Goal: Information Seeking & Learning: Learn about a topic

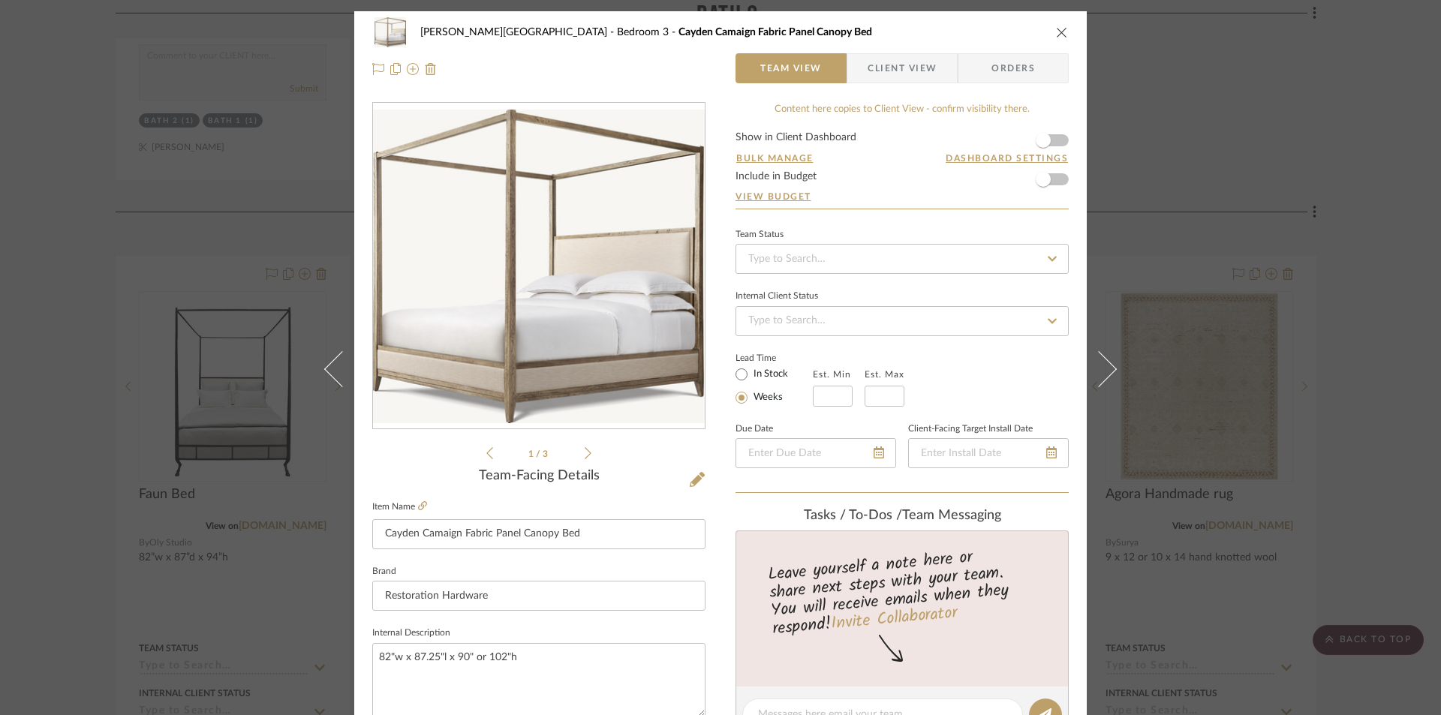
click at [1056, 33] on icon "close" at bounding box center [1062, 32] width 12 height 12
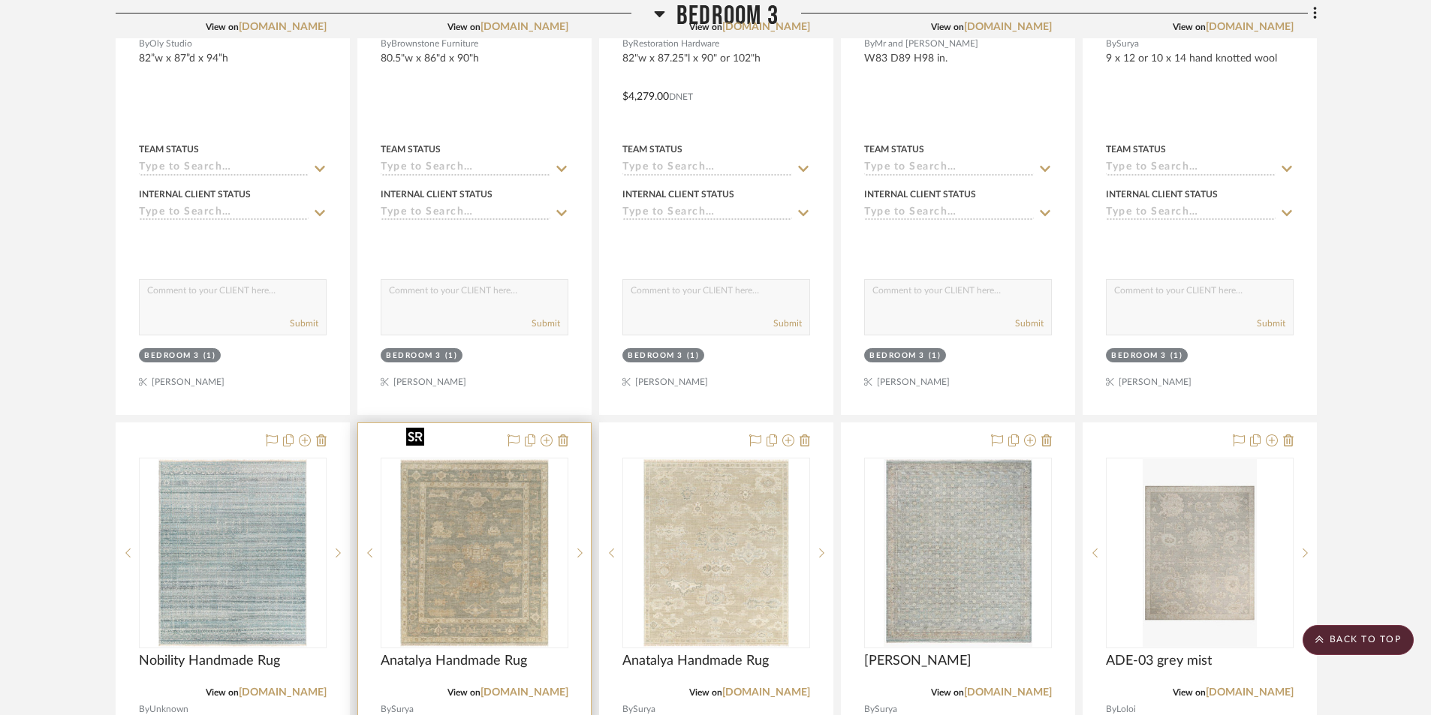
scroll to position [8033, 0]
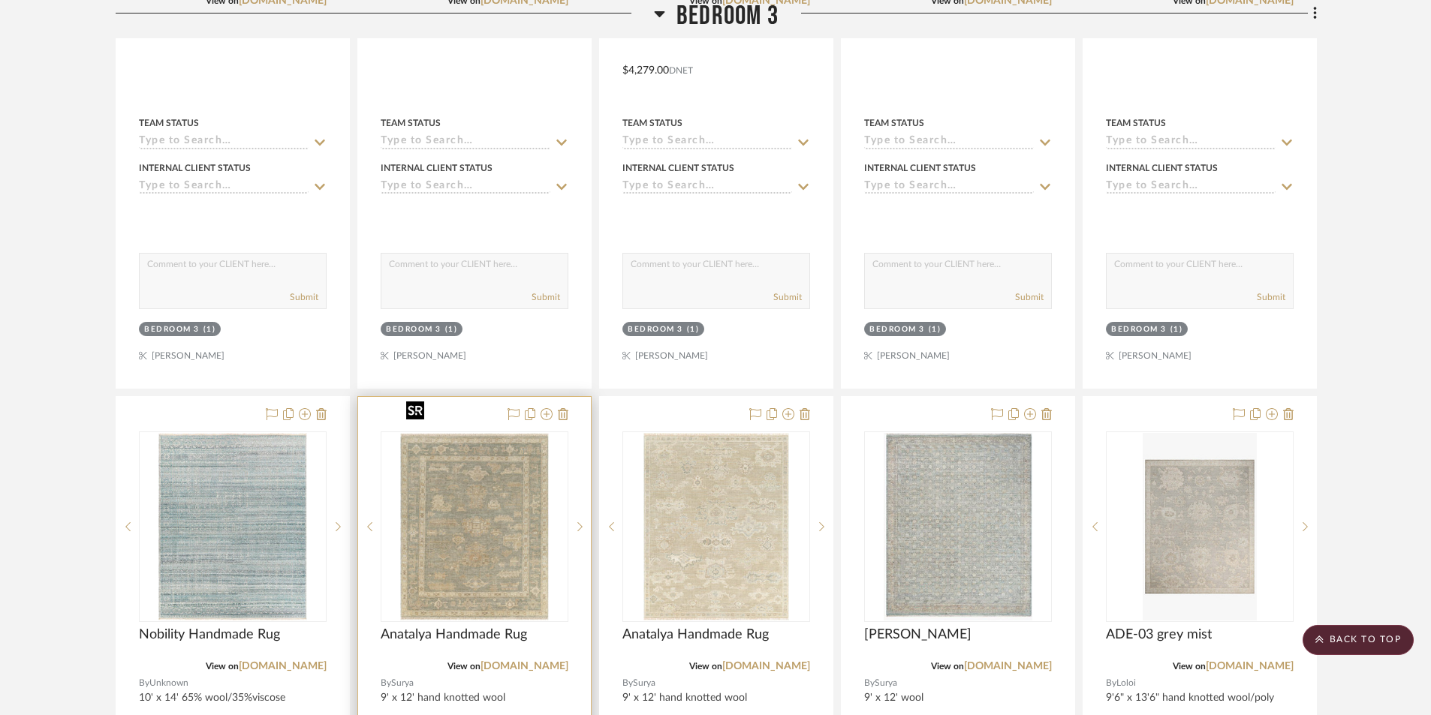
click at [463, 525] on img "0" at bounding box center [474, 527] width 149 height 188
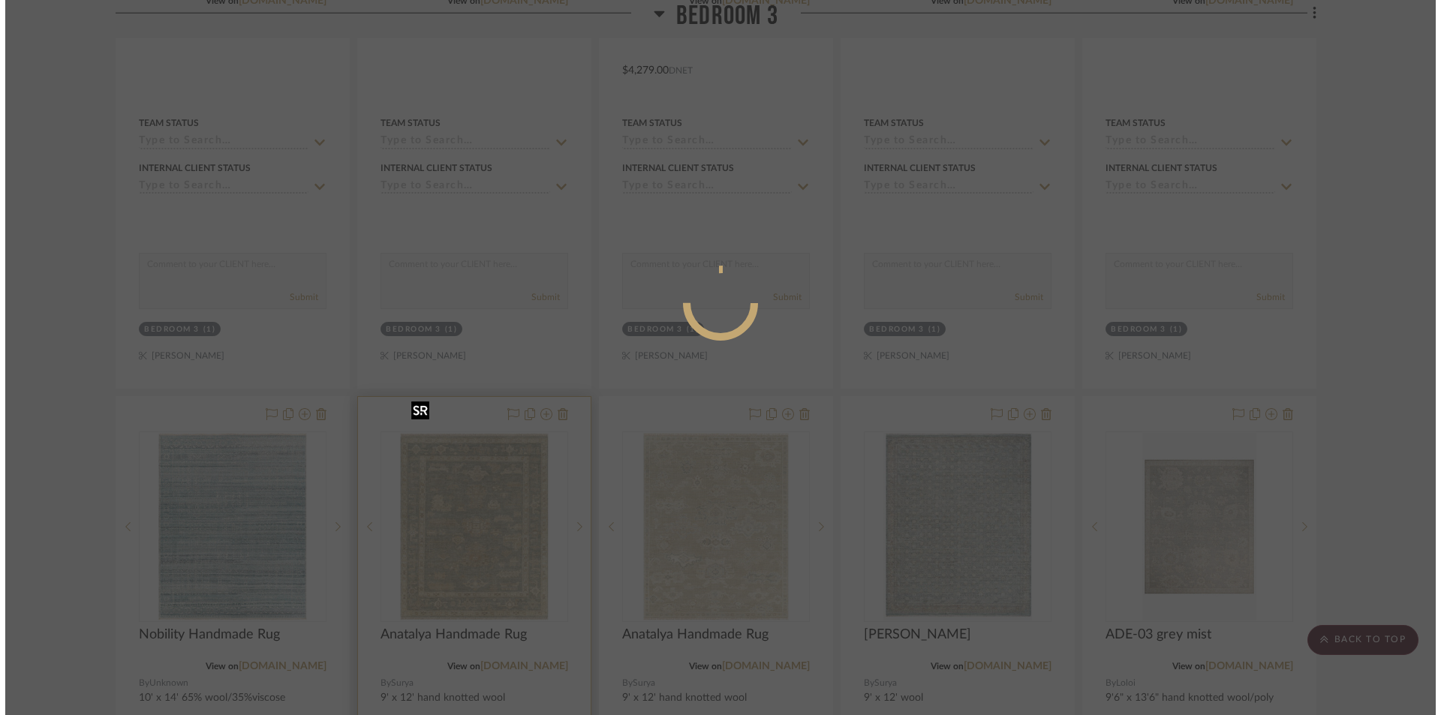
scroll to position [0, 0]
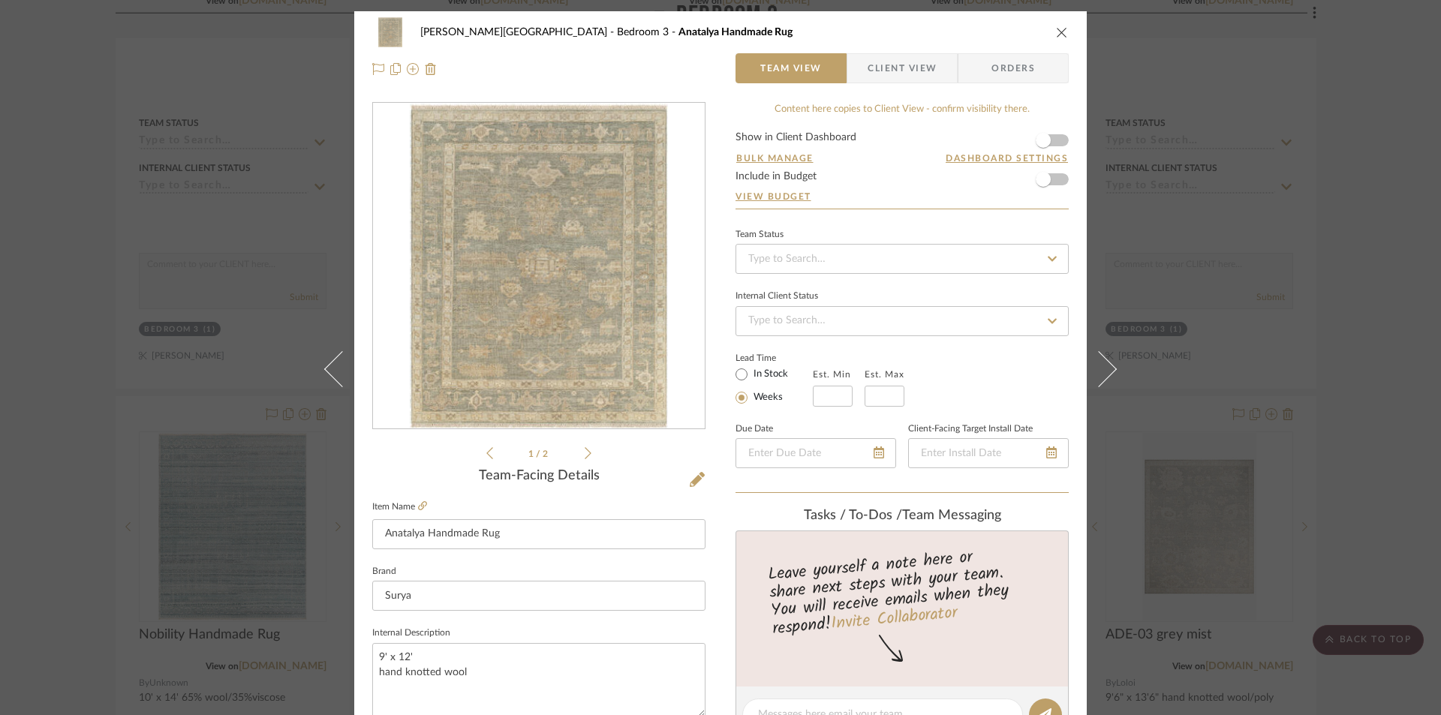
click at [547, 327] on img "0" at bounding box center [539, 267] width 258 height 326
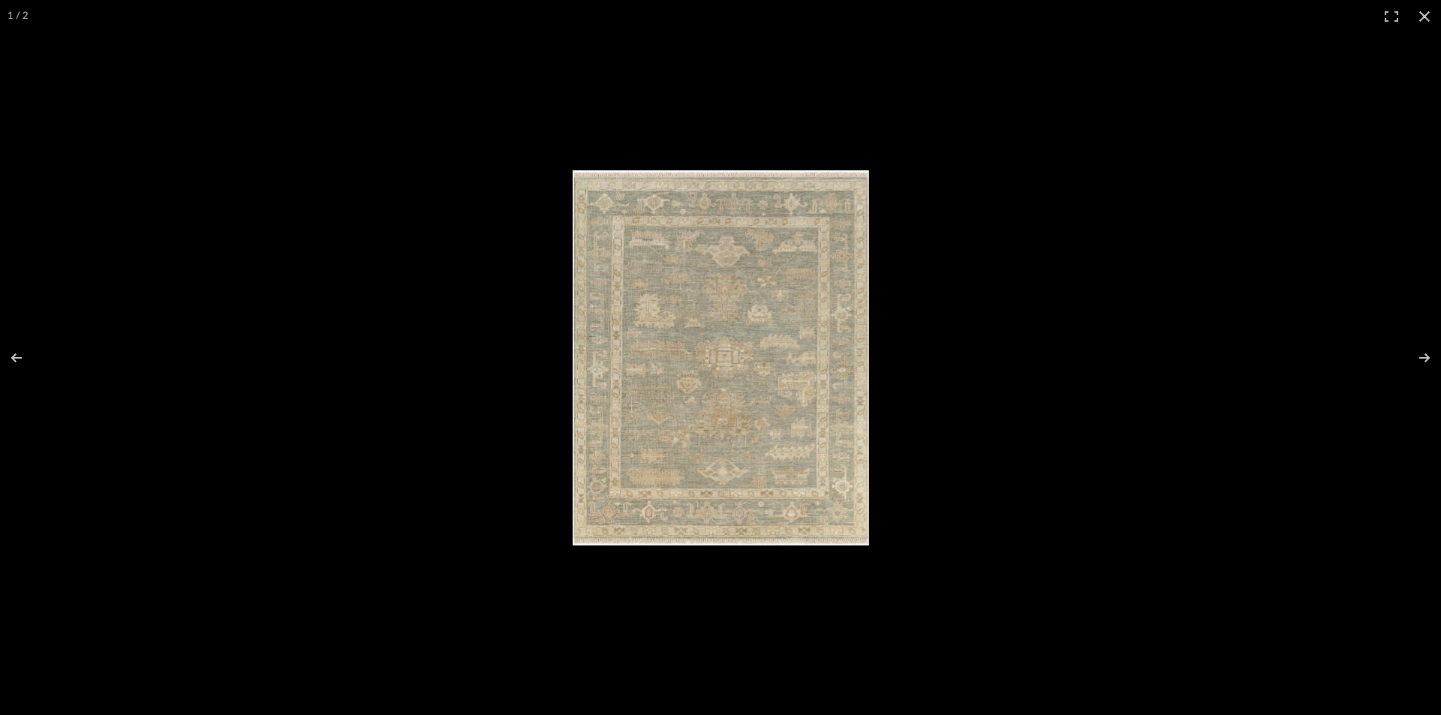
click at [621, 398] on img at bounding box center [721, 357] width 297 height 375
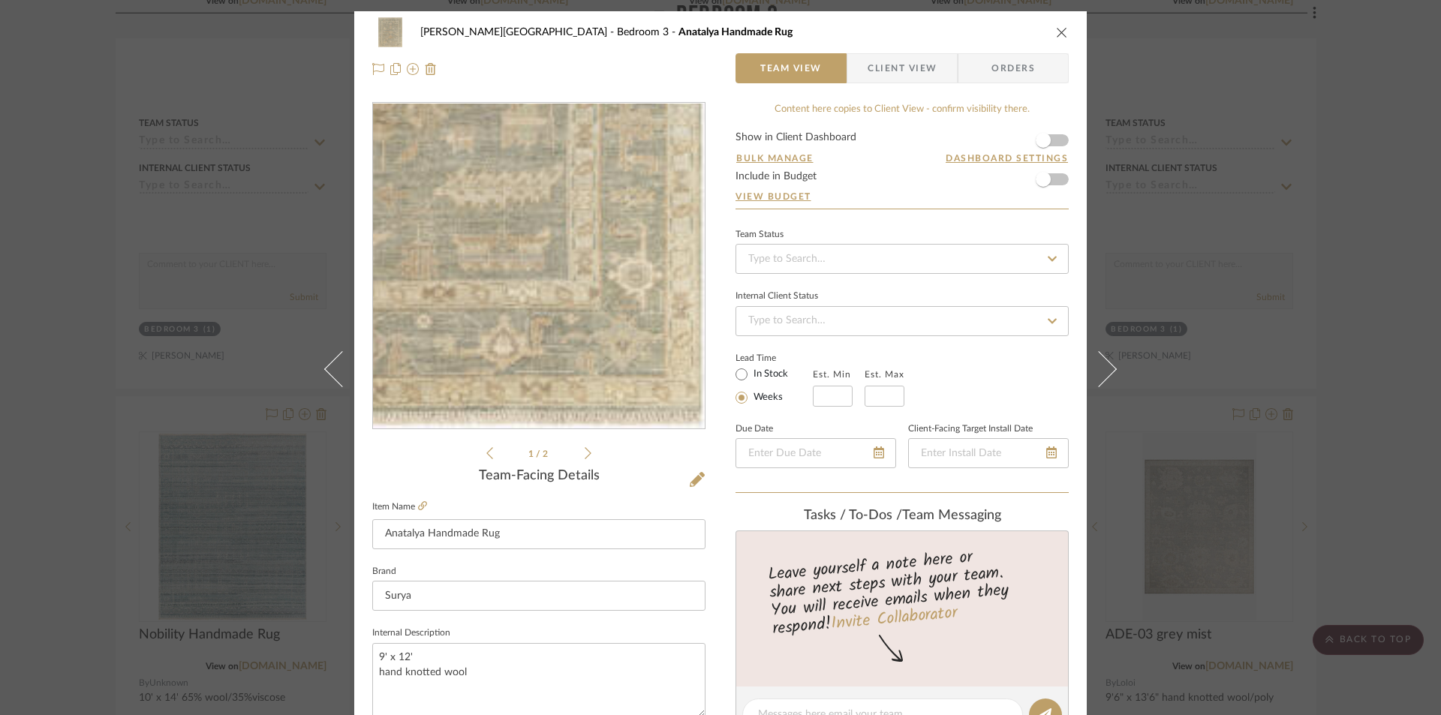
click at [615, 381] on img "0" at bounding box center [539, 267] width 258 height 326
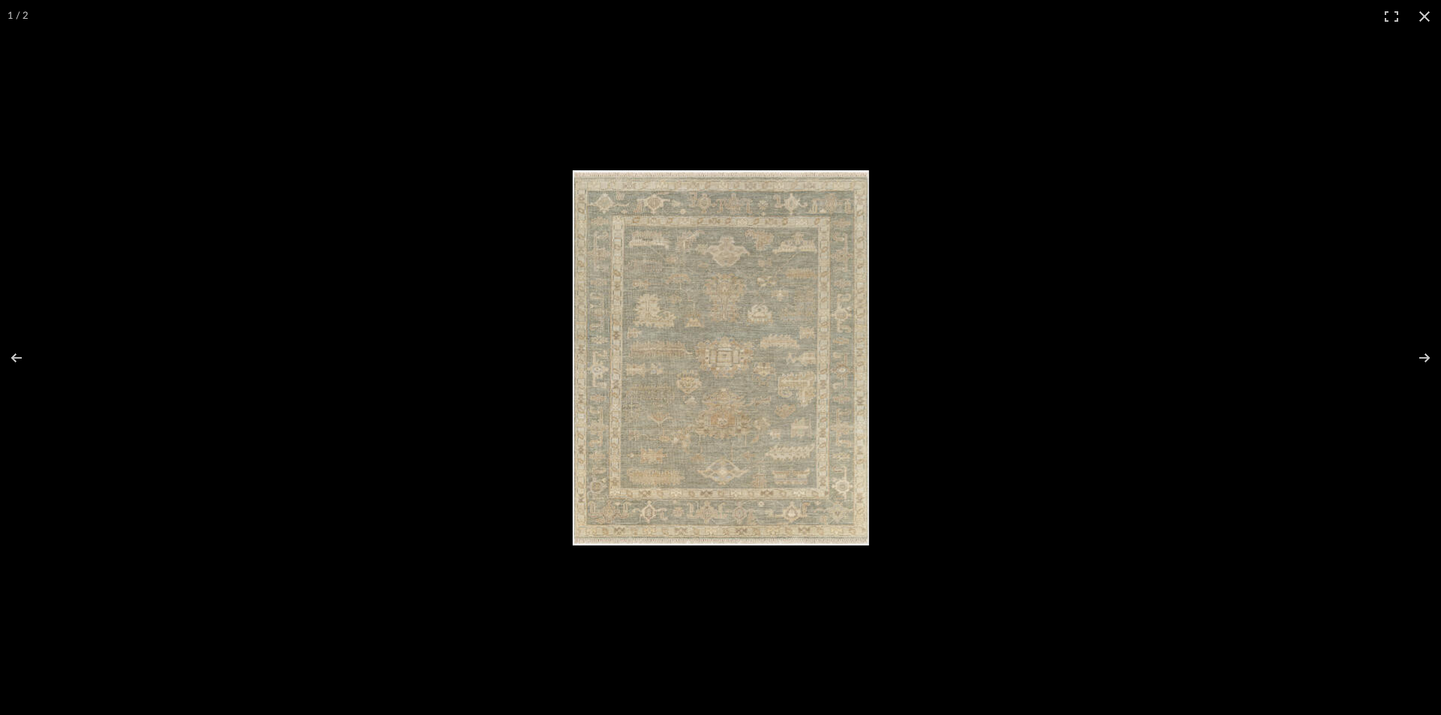
click at [621, 395] on img at bounding box center [721, 357] width 297 height 375
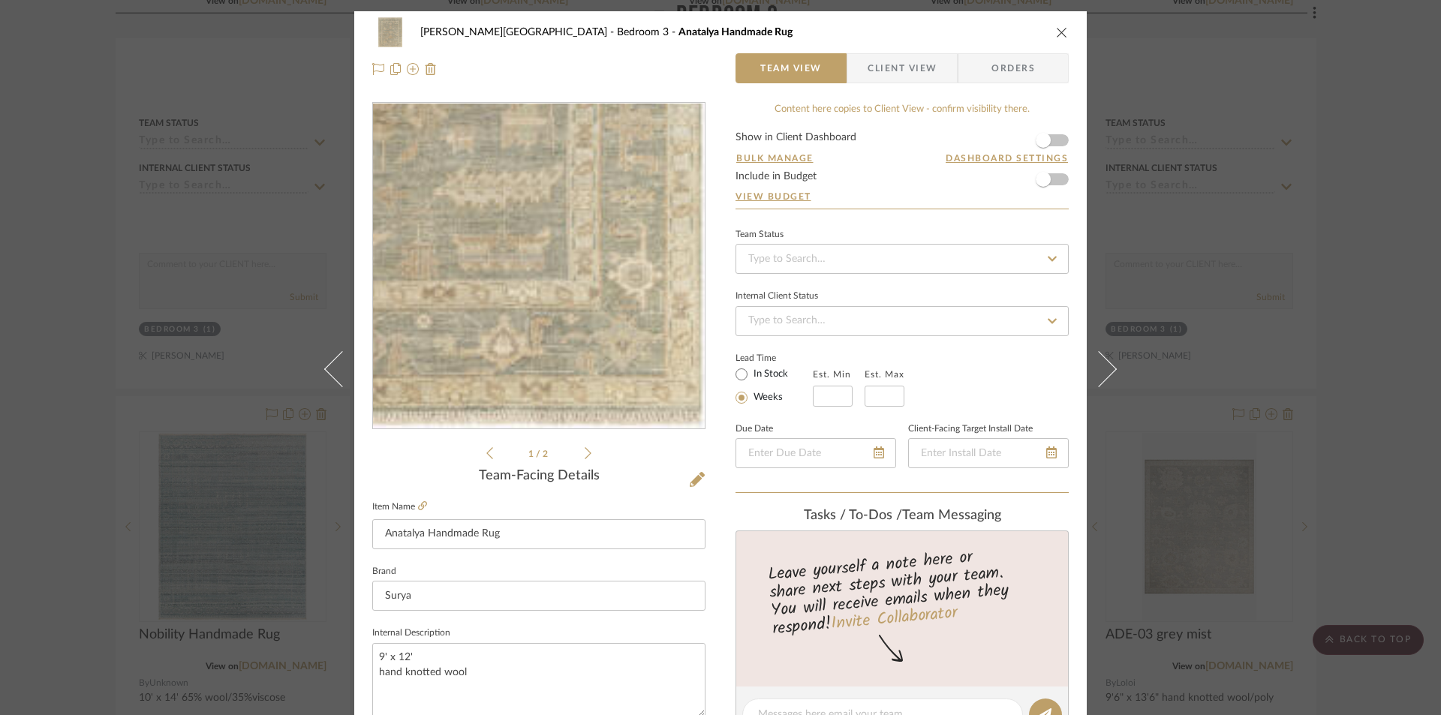
click at [616, 392] on img "0" at bounding box center [539, 267] width 258 height 326
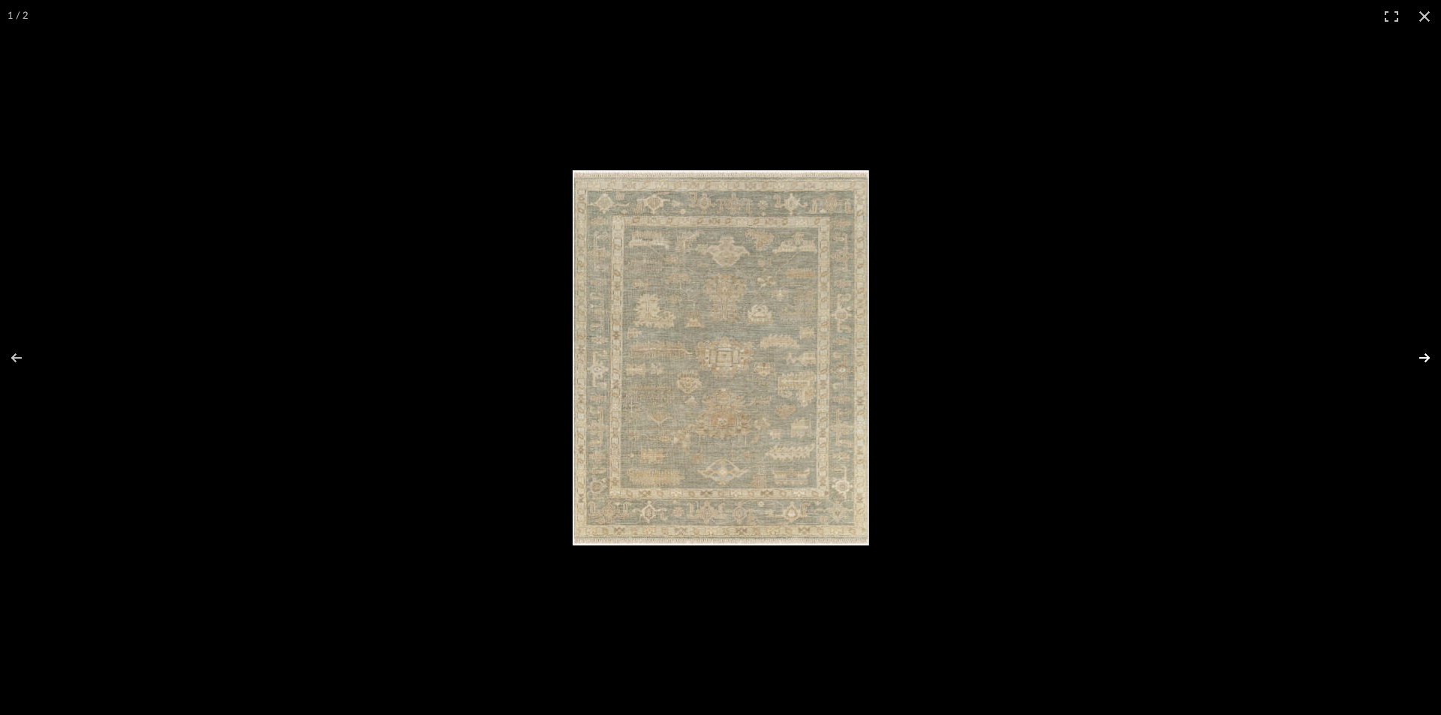
click at [1423, 352] on button at bounding box center [1415, 358] width 53 height 75
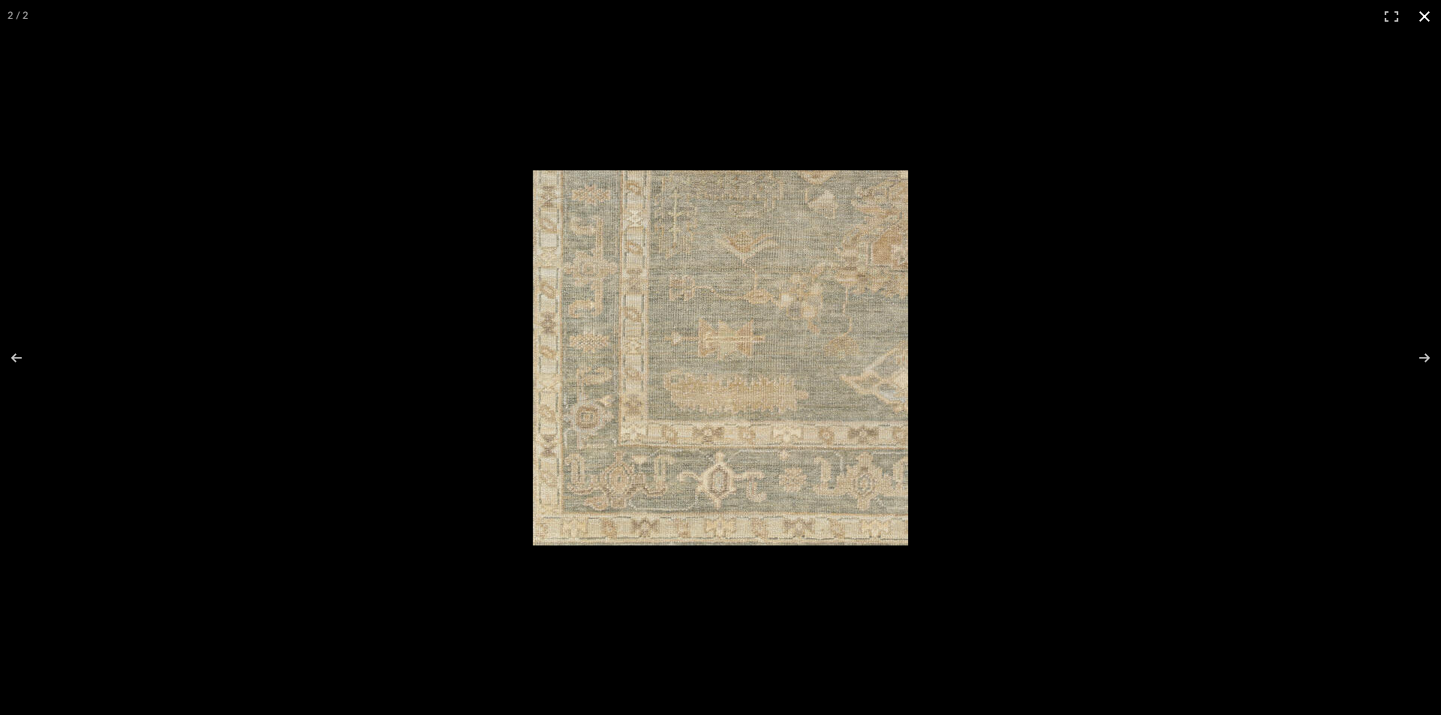
click at [1423, 11] on button at bounding box center [1424, 16] width 33 height 33
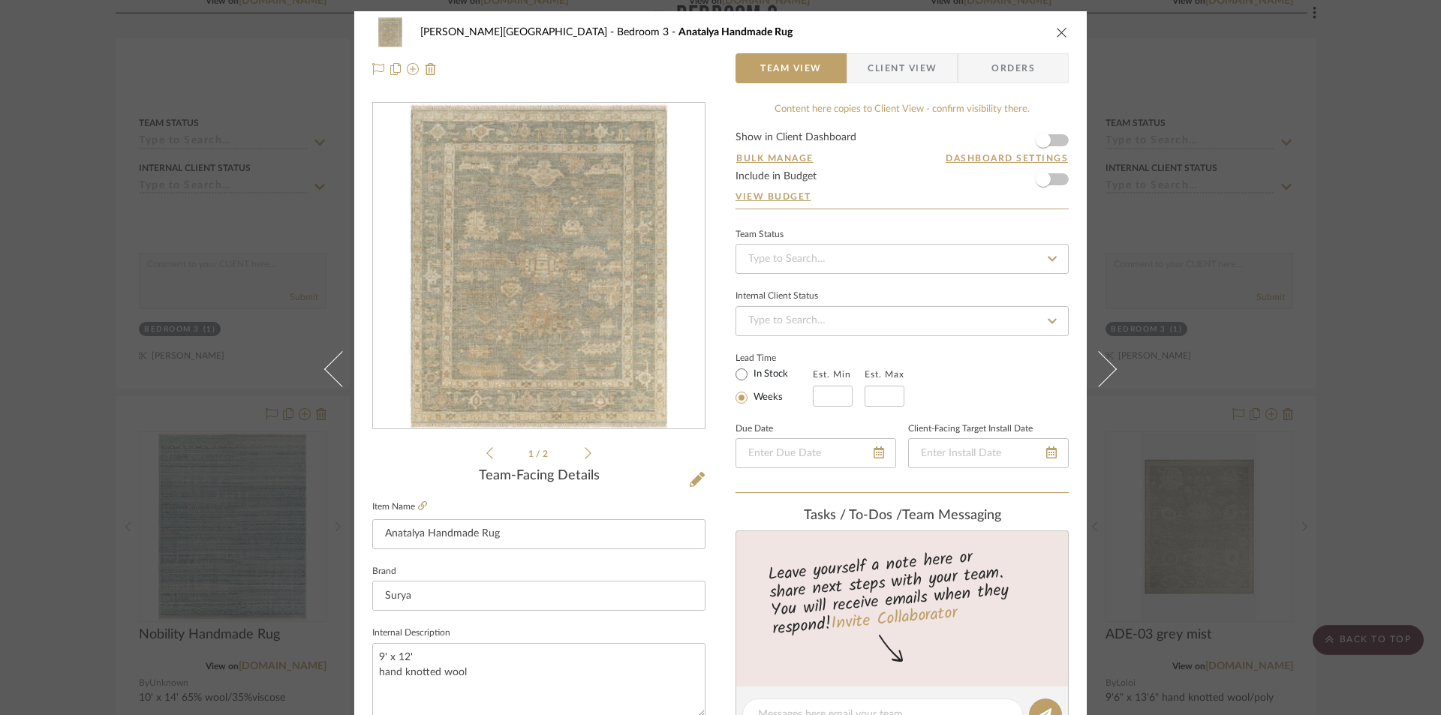
click at [1056, 30] on icon "close" at bounding box center [1062, 32] width 12 height 12
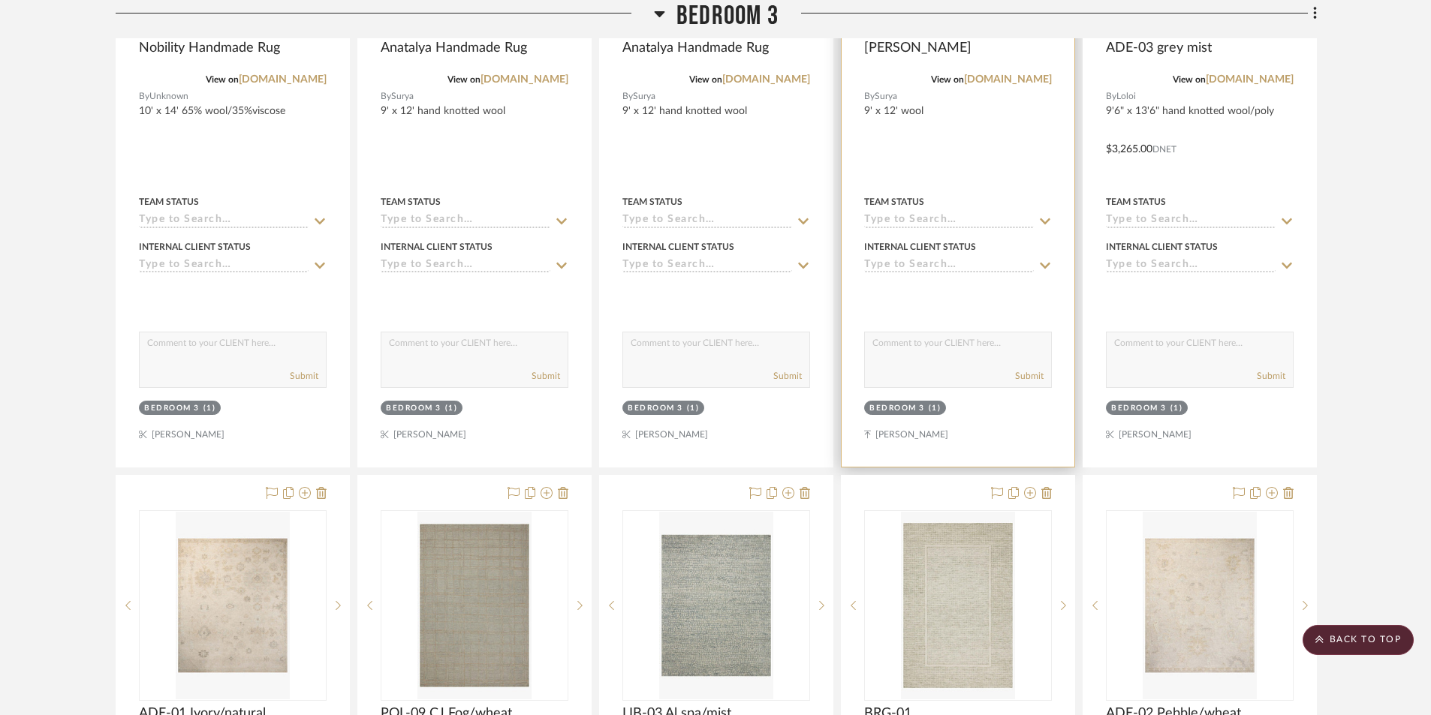
scroll to position [8709, 0]
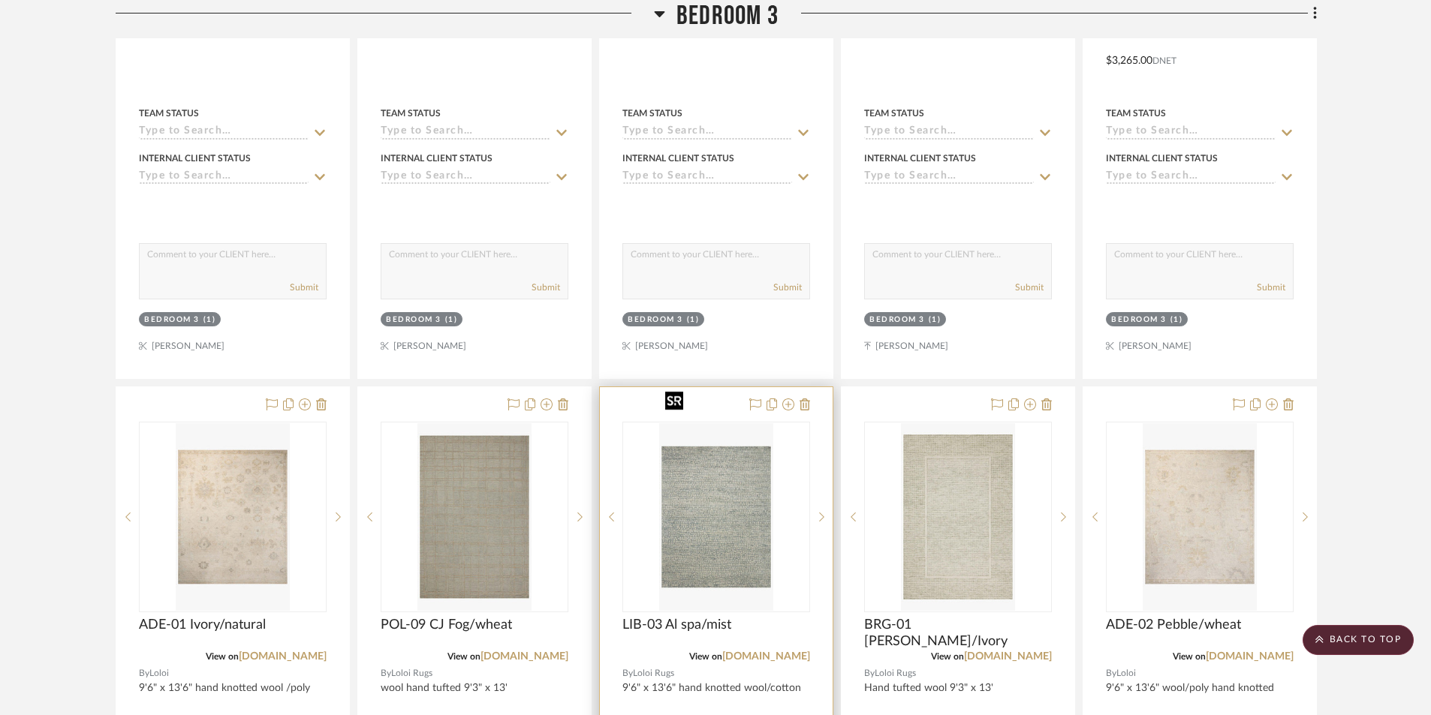
click at [737, 517] on img "0" at bounding box center [715, 517] width 113 height 188
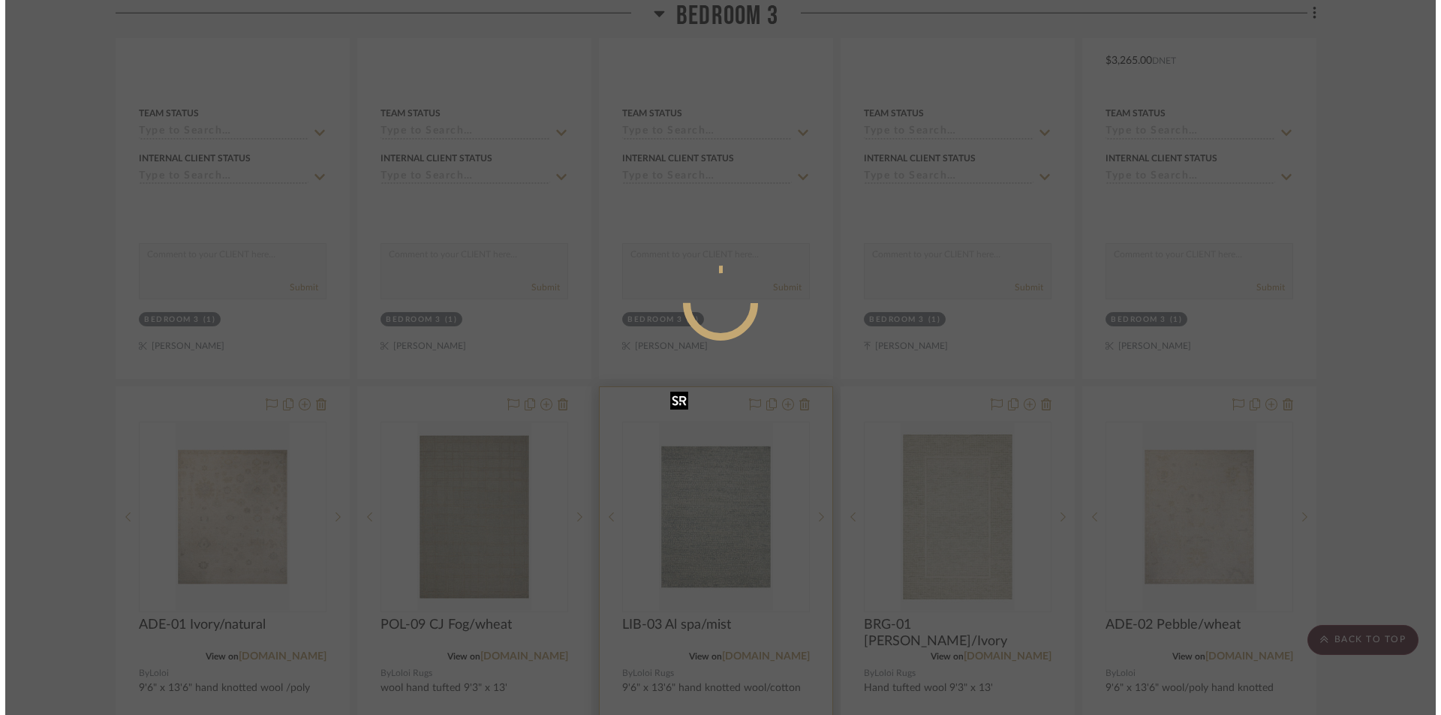
scroll to position [0, 0]
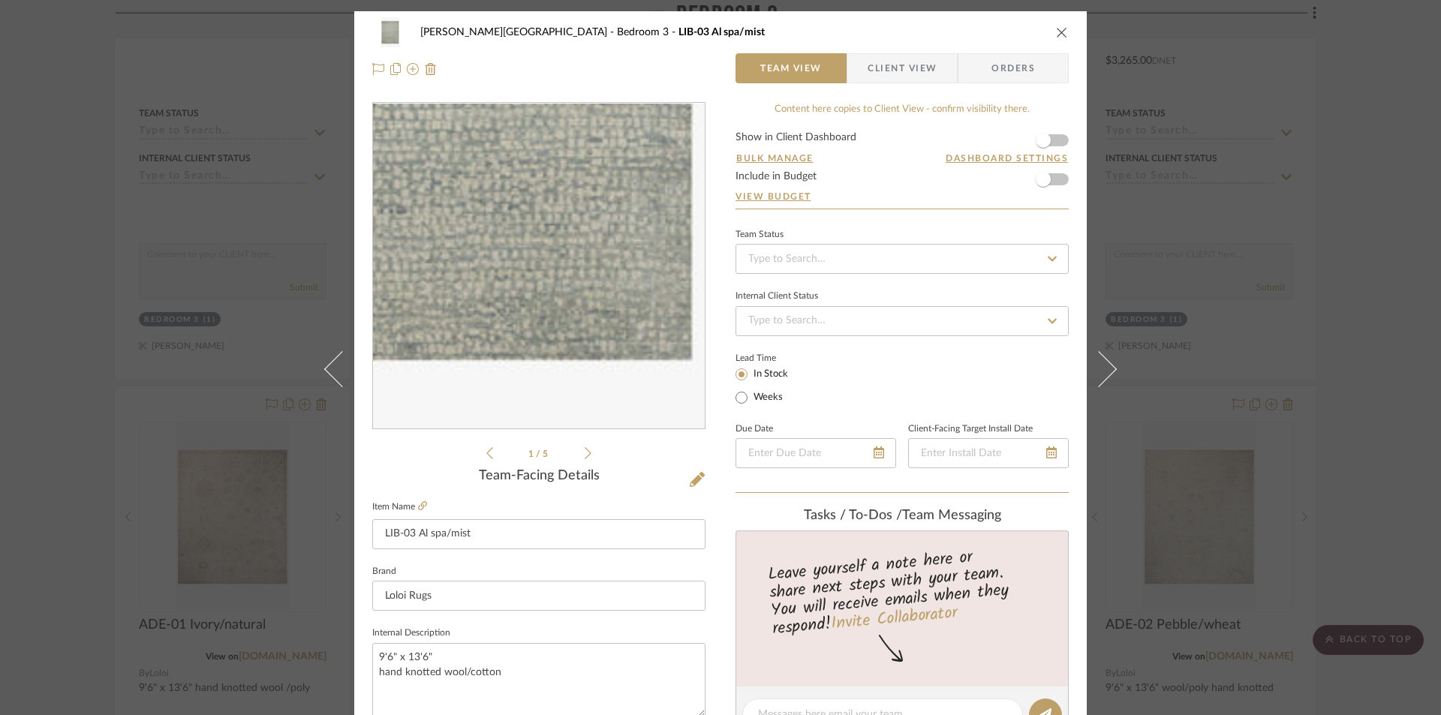
click at [592, 358] on img "0" at bounding box center [538, 267] width 197 height 326
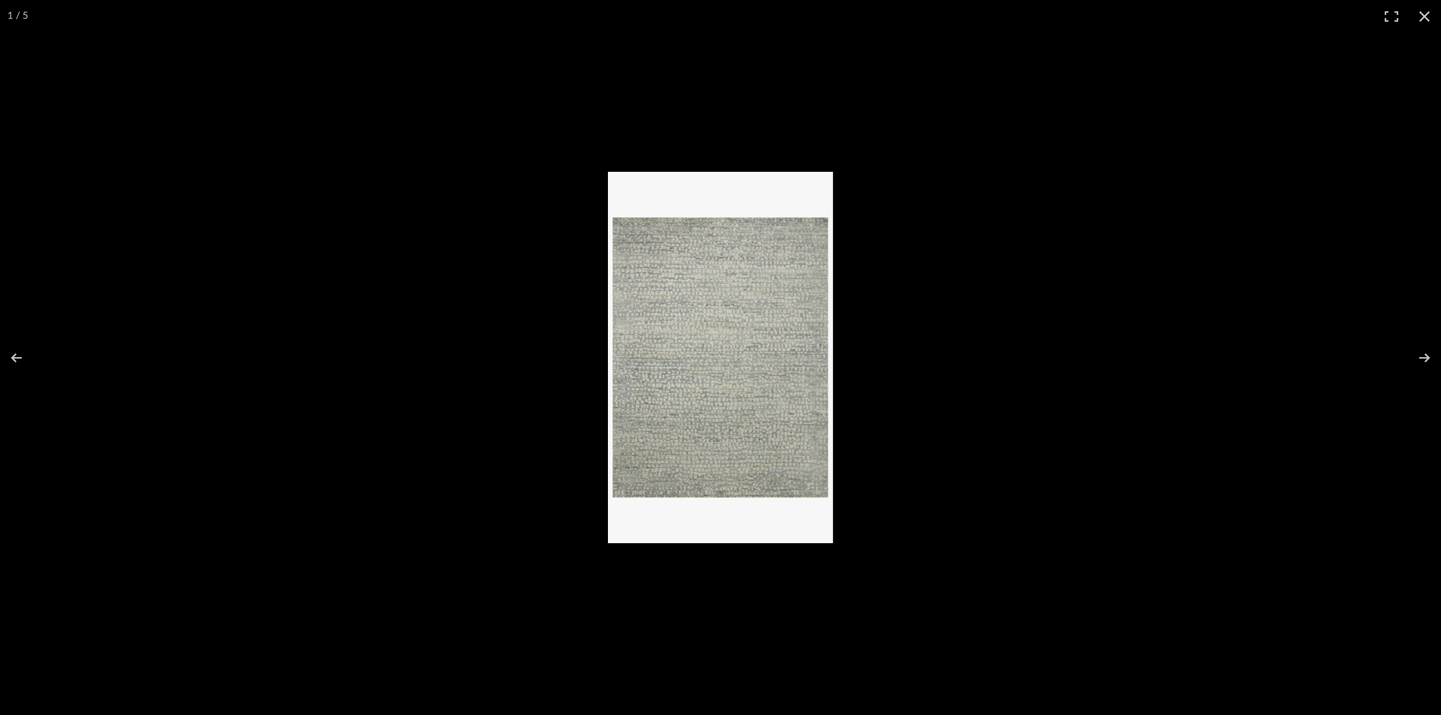
click at [667, 371] on img at bounding box center [720, 358] width 225 height 372
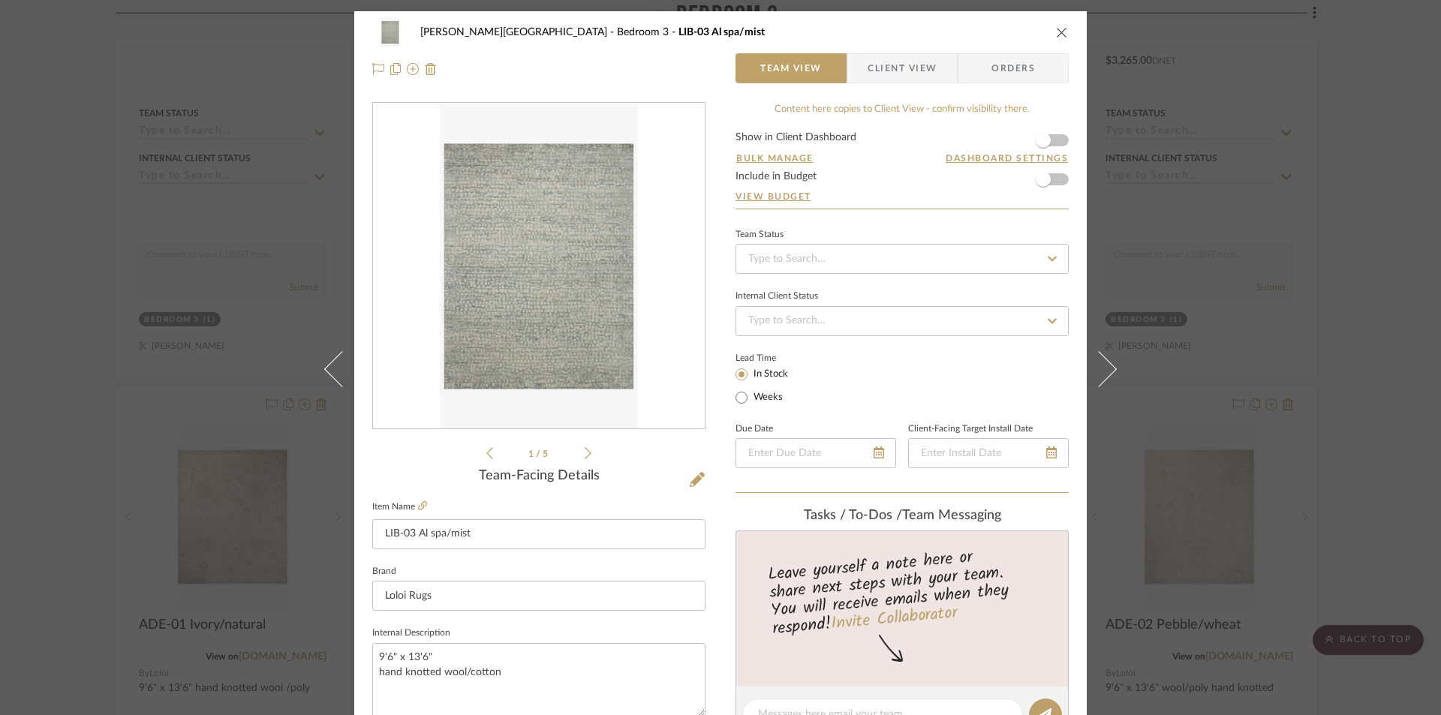
click at [1056, 32] on icon "close" at bounding box center [1062, 32] width 12 height 12
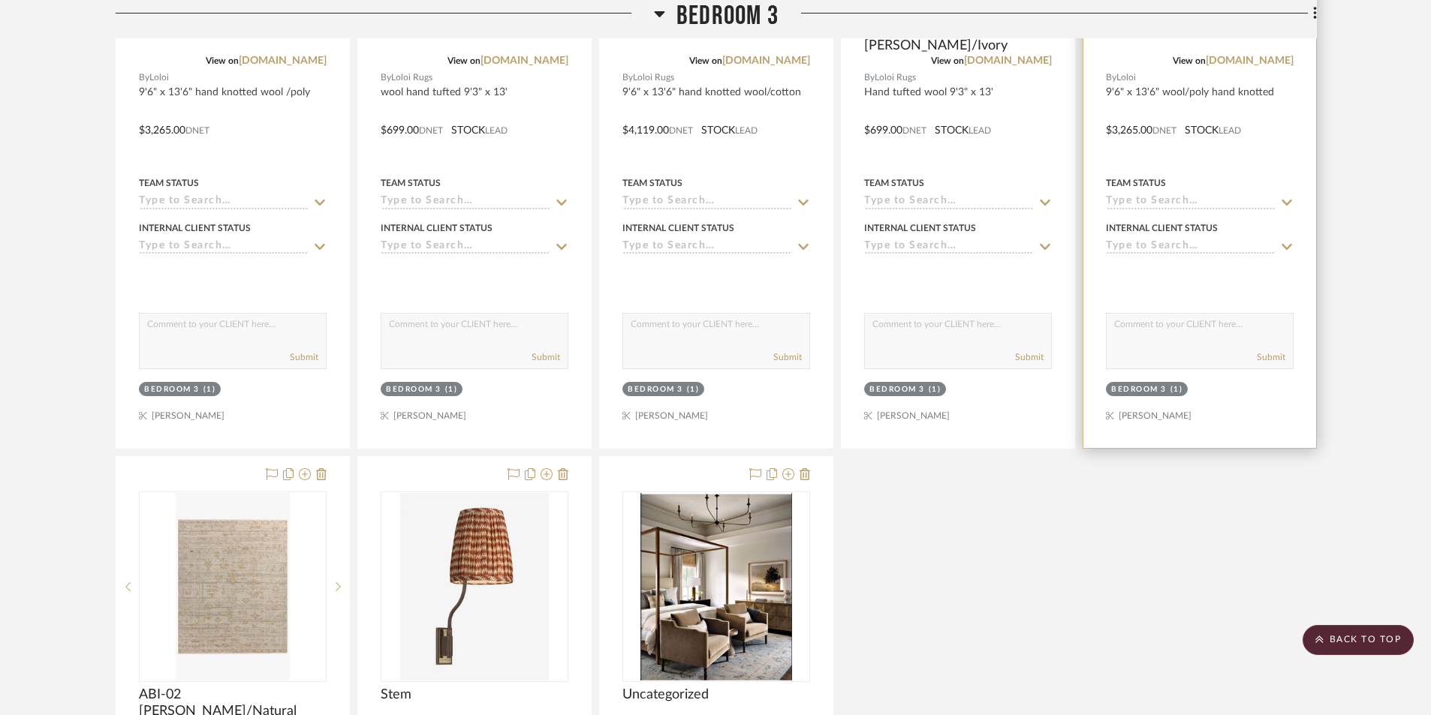
scroll to position [9310, 0]
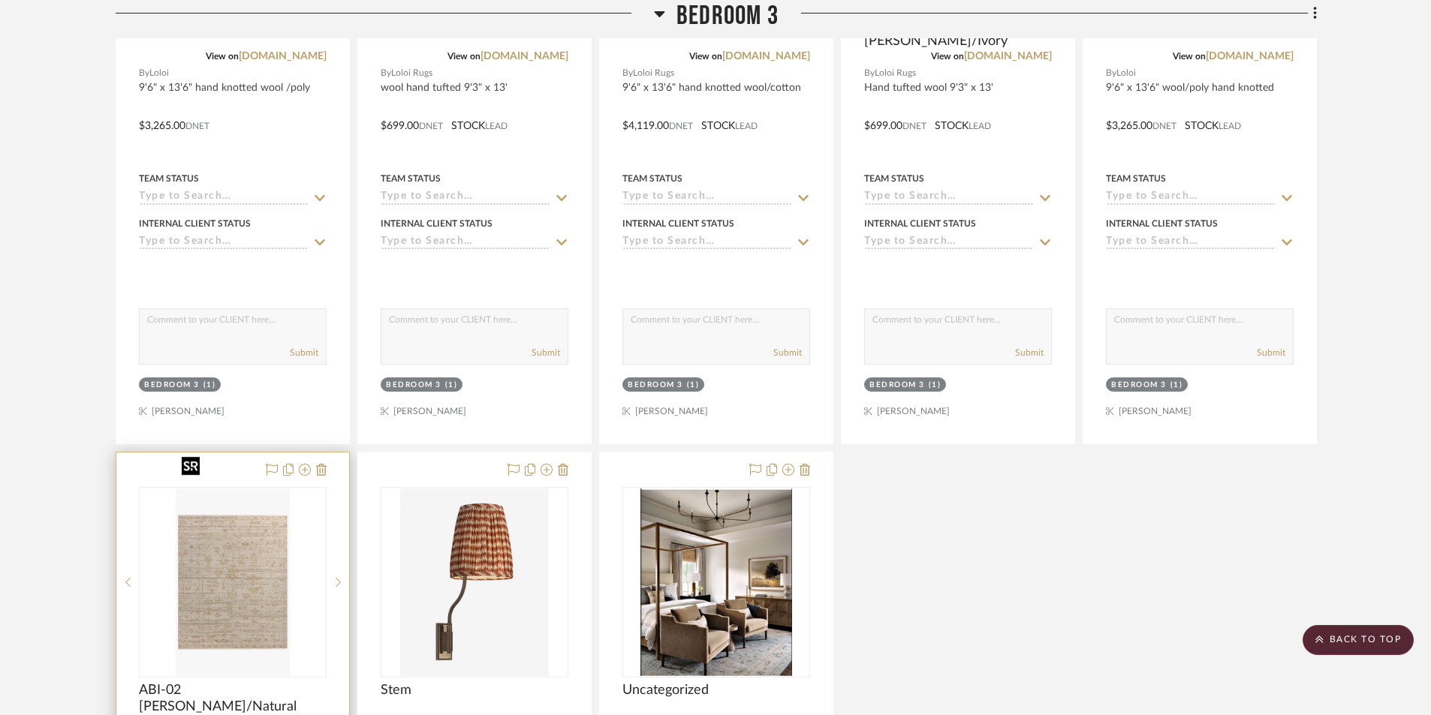
click at [247, 565] on img "0" at bounding box center [232, 583] width 113 height 188
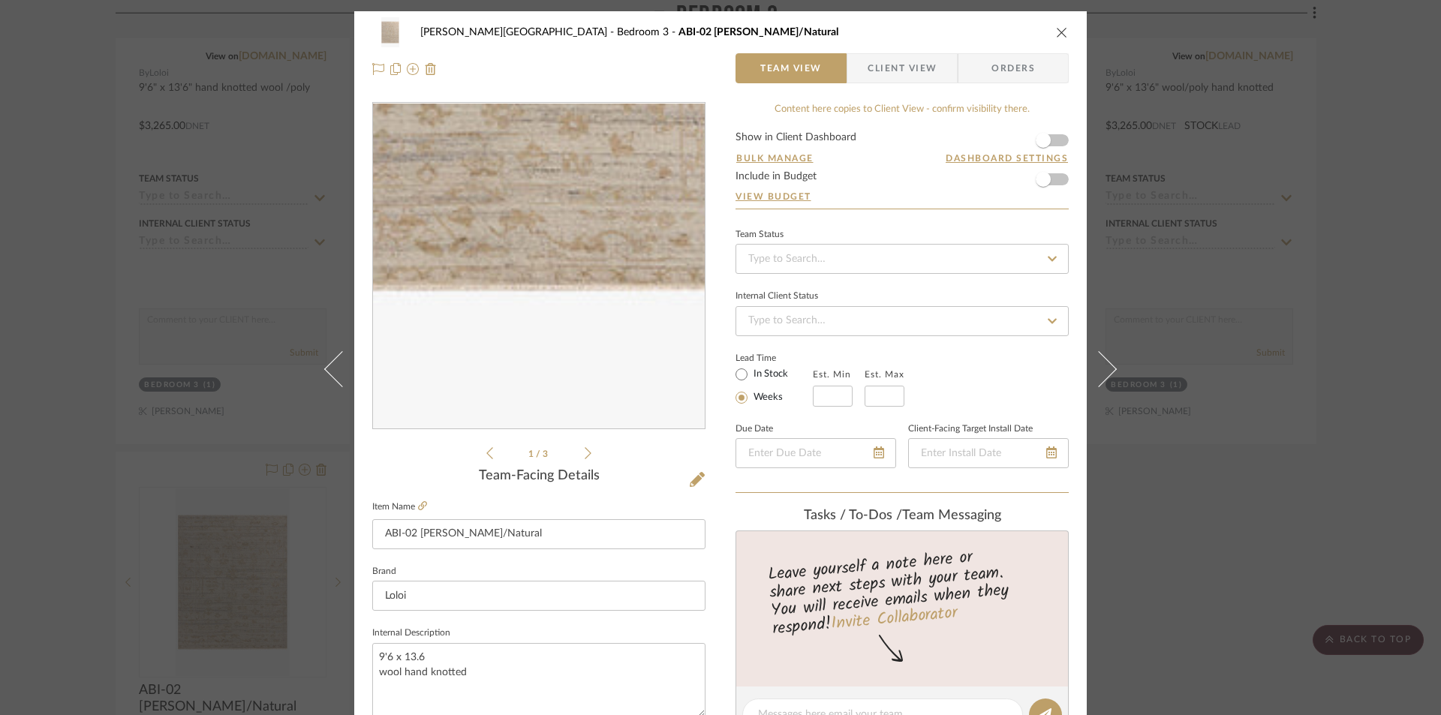
click at [544, 382] on img "0" at bounding box center [538, 267] width 197 height 326
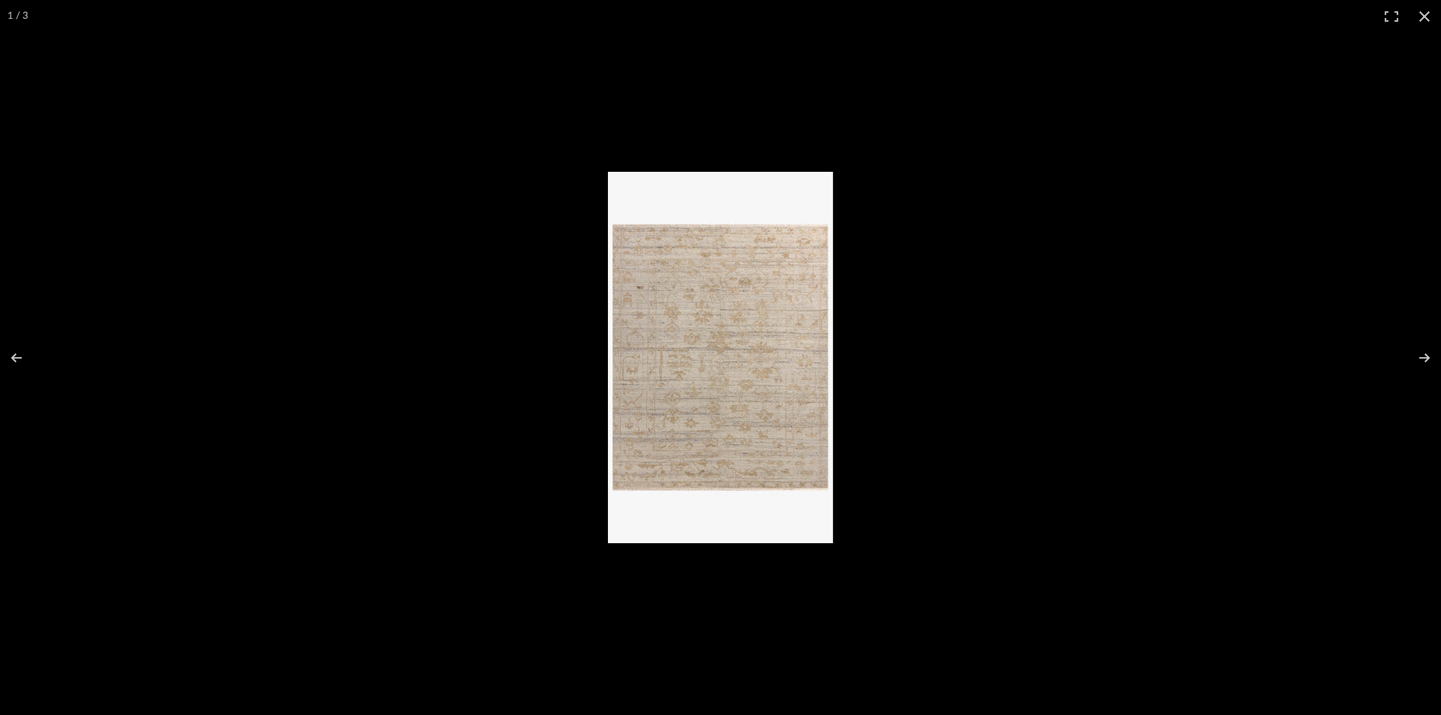
click at [633, 387] on img at bounding box center [720, 358] width 225 height 372
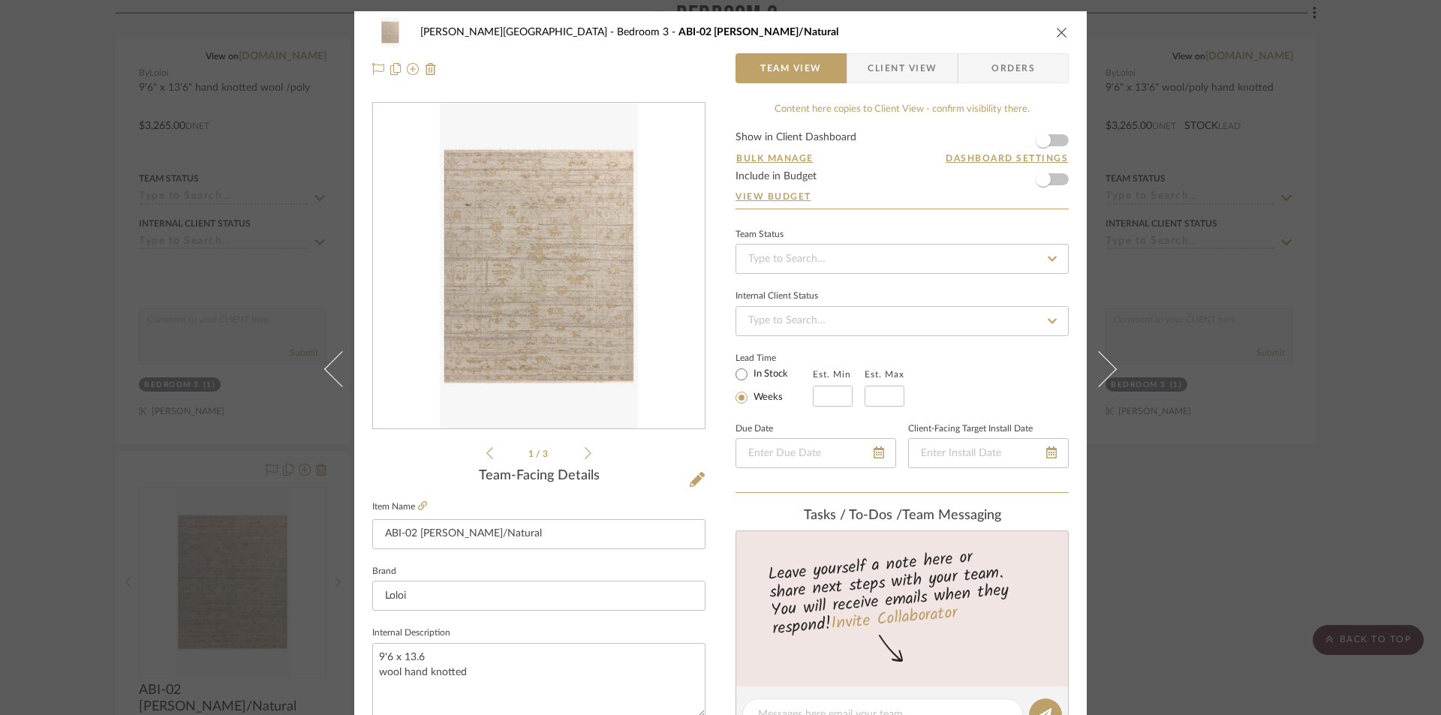
click at [607, 363] on img "0" at bounding box center [538, 267] width 197 height 326
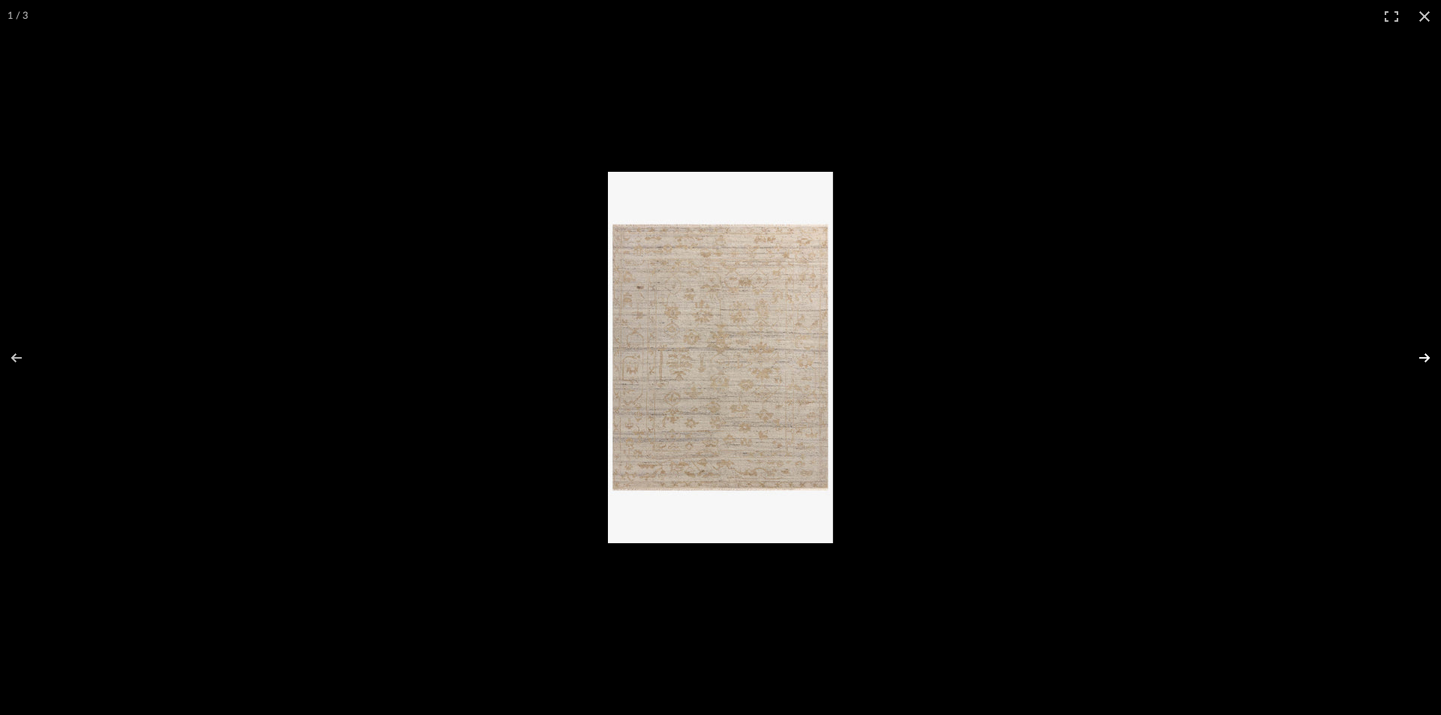
click at [1428, 354] on button at bounding box center [1415, 358] width 53 height 75
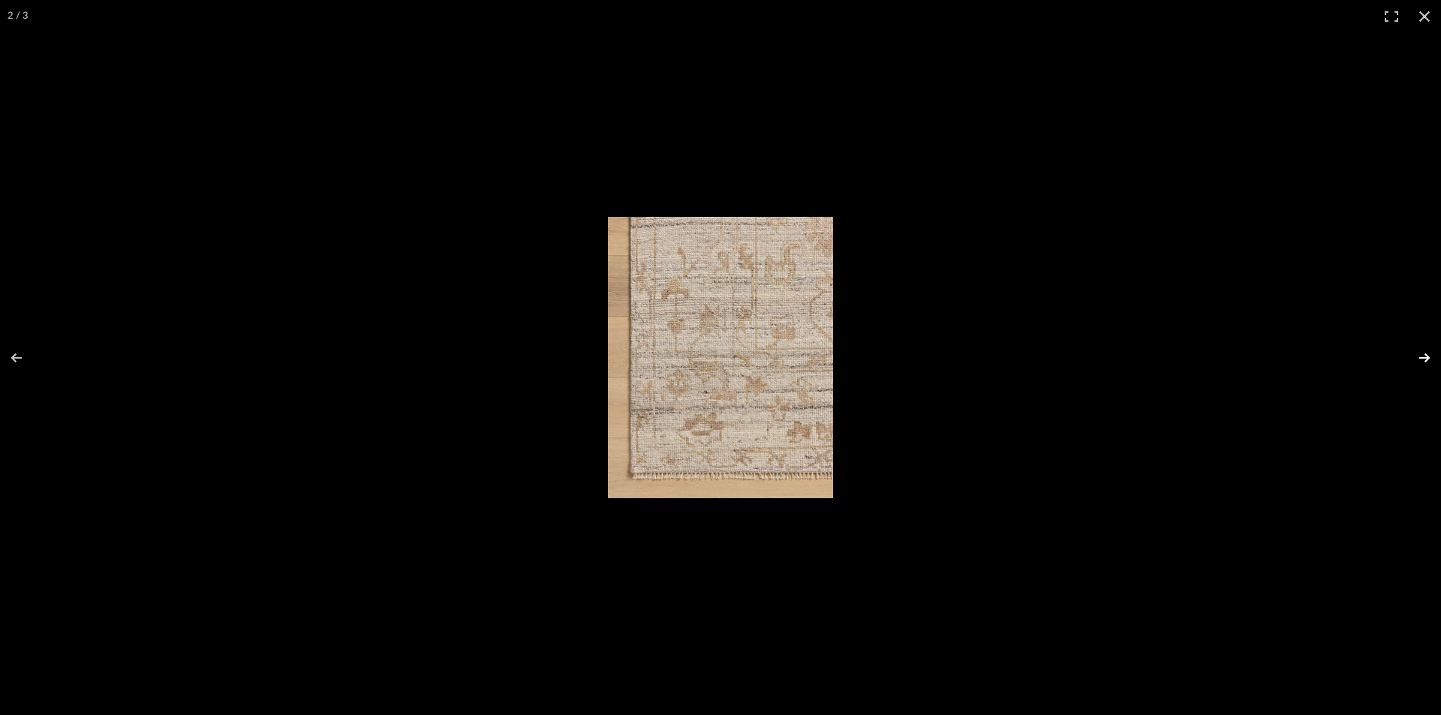
click at [1428, 354] on button at bounding box center [1415, 358] width 53 height 75
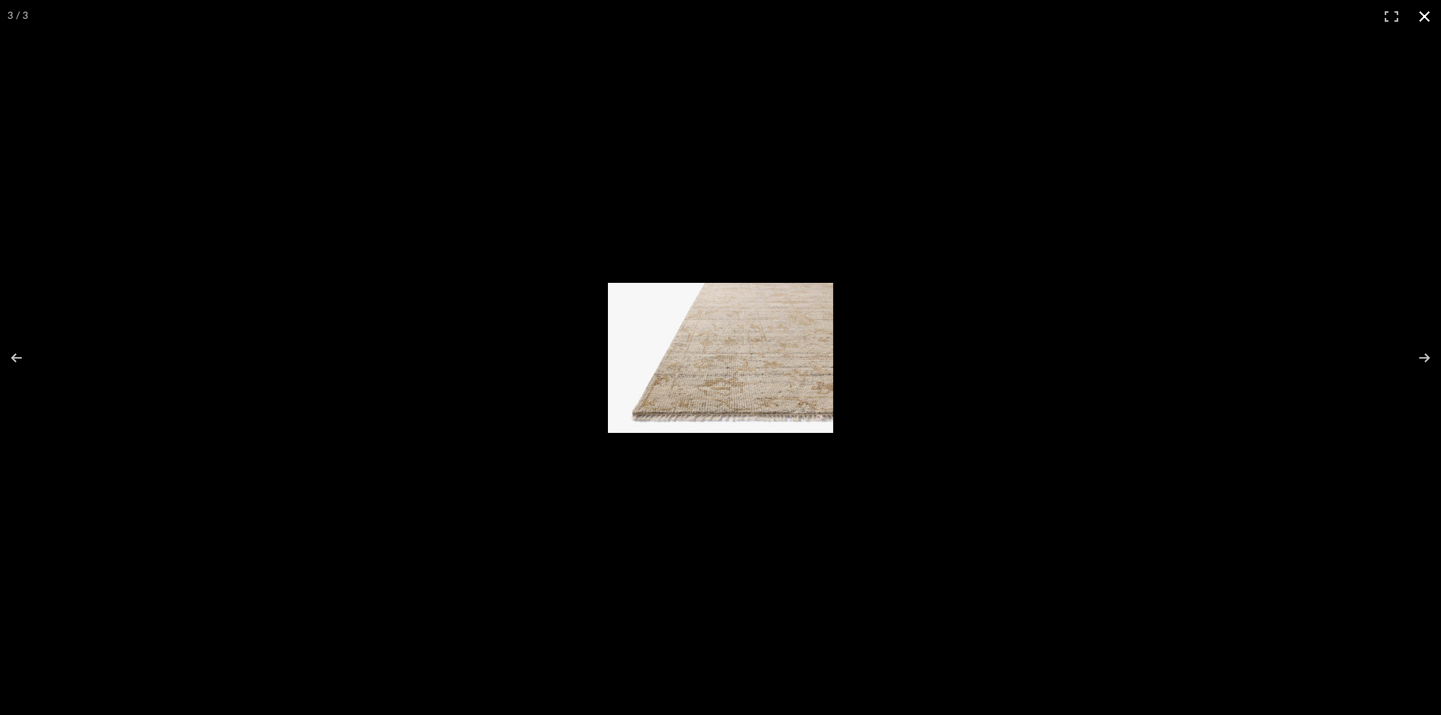
click at [1421, 15] on button at bounding box center [1424, 16] width 33 height 33
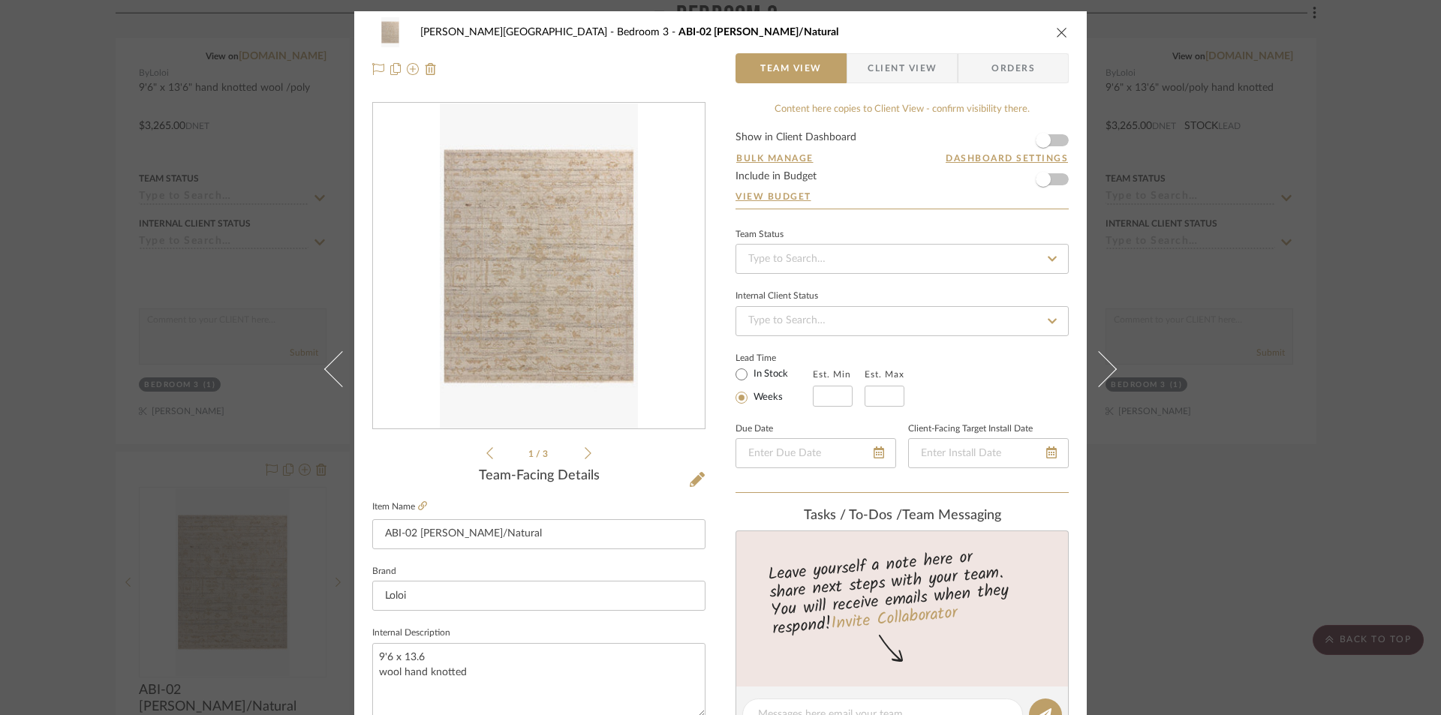
click at [1064, 33] on div "[PERSON_NAME][GEOGRAPHIC_DATA] Bedroom 3 ABI-02 [PERSON_NAME]/Natural Team View…" at bounding box center [720, 50] width 733 height 79
click at [1059, 33] on icon "close" at bounding box center [1062, 32] width 12 height 12
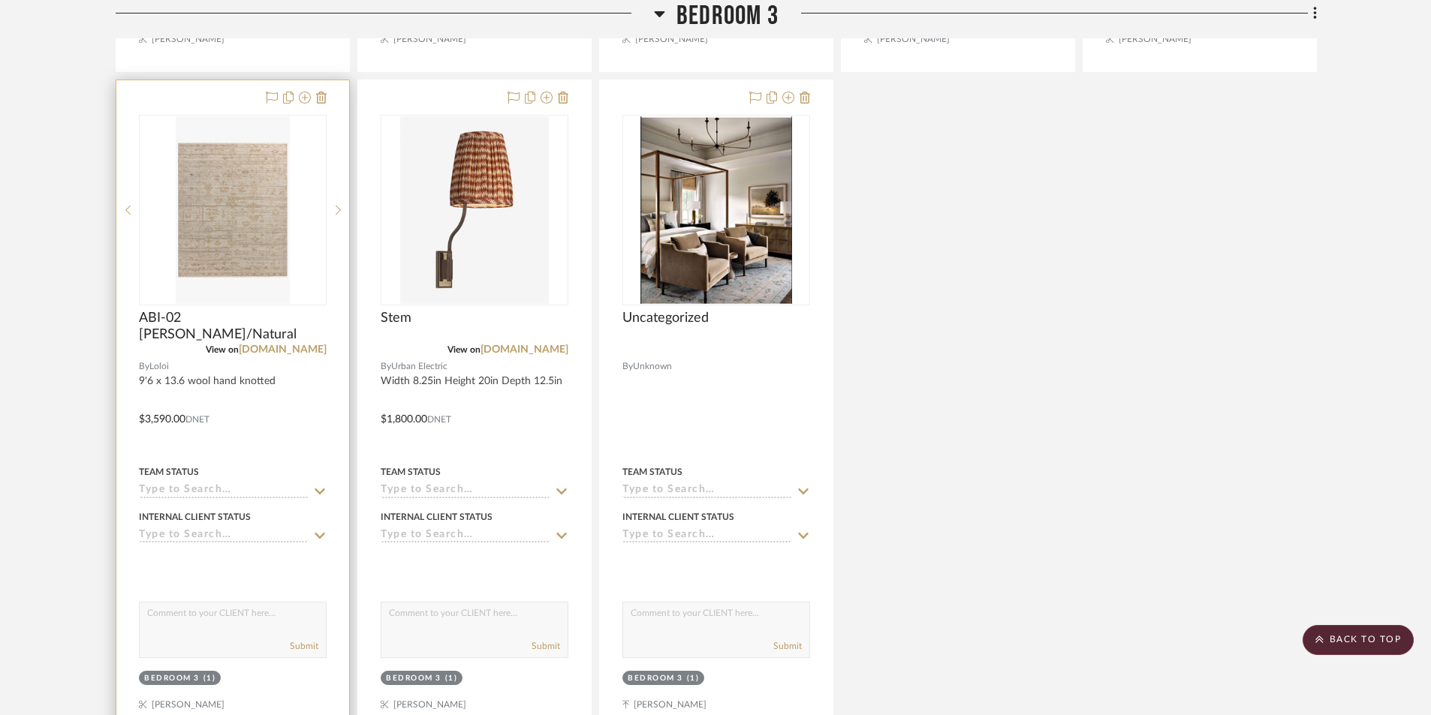
scroll to position [9685, 0]
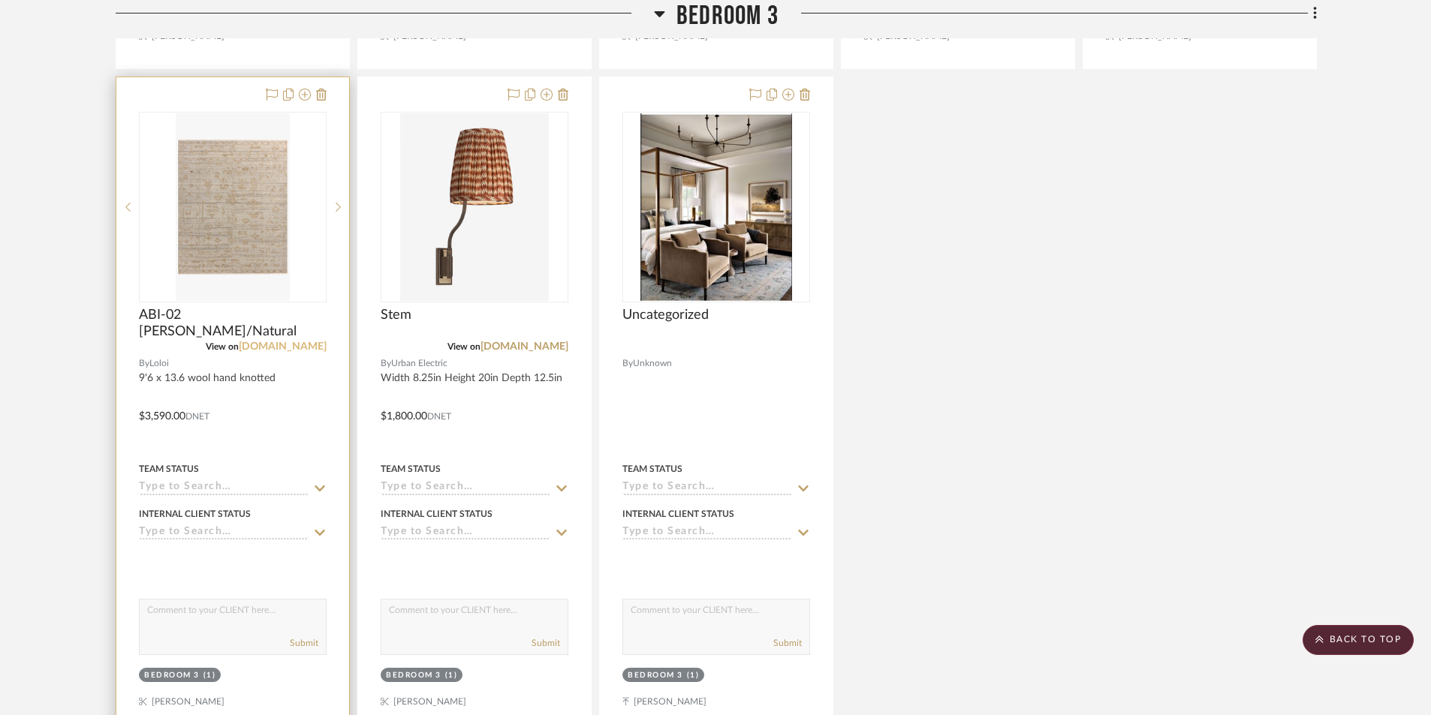
click at [279, 342] on link "[DOMAIN_NAME]" at bounding box center [283, 347] width 88 height 11
